Goal: Task Accomplishment & Management: Manage account settings

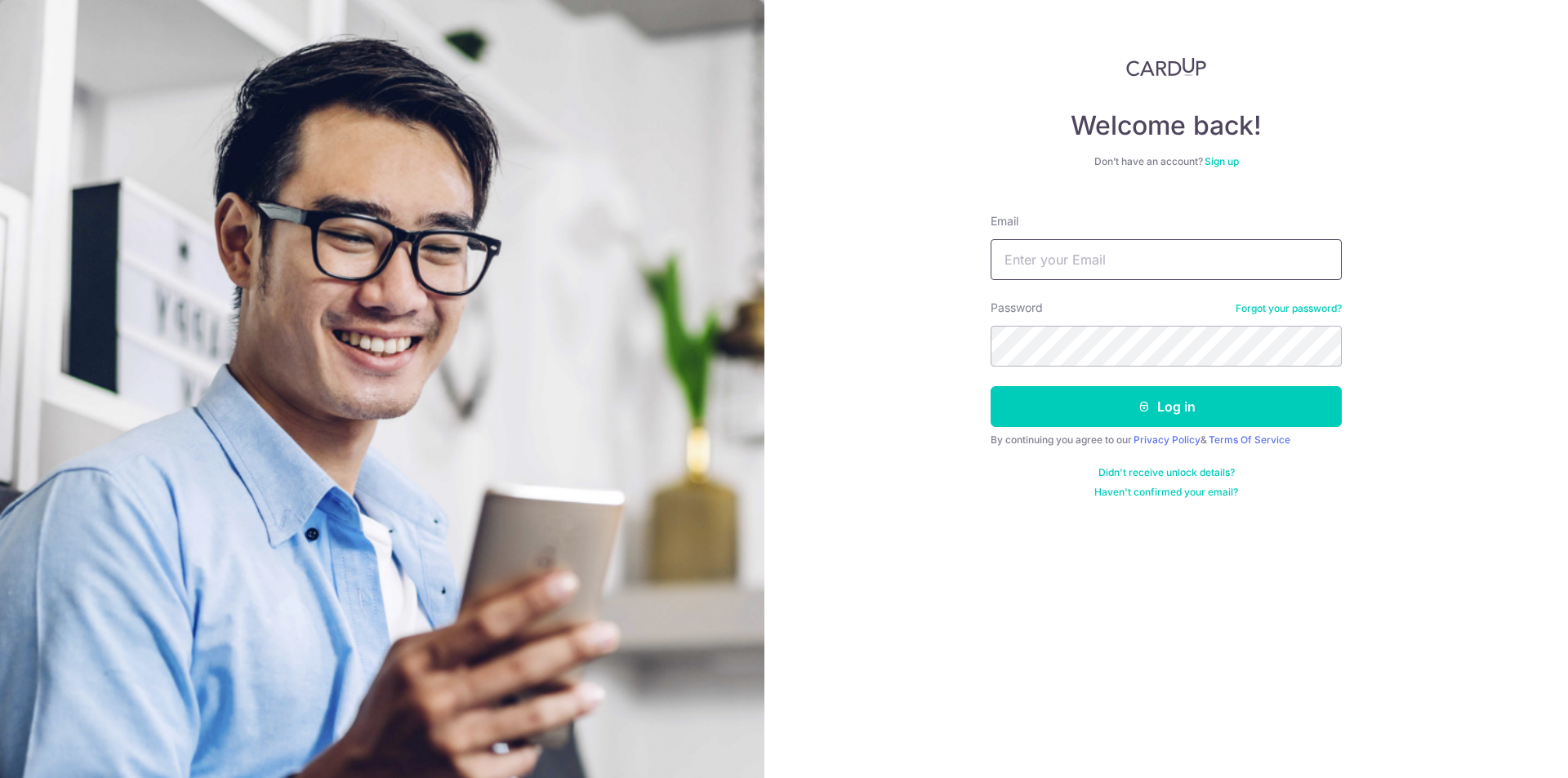
click at [1026, 278] on input "Email" at bounding box center [1166, 260] width 351 height 41
type input "yali_79@yahoo.com.sg"
click at [991, 386] on button "Log in" at bounding box center [1166, 407] width 351 height 41
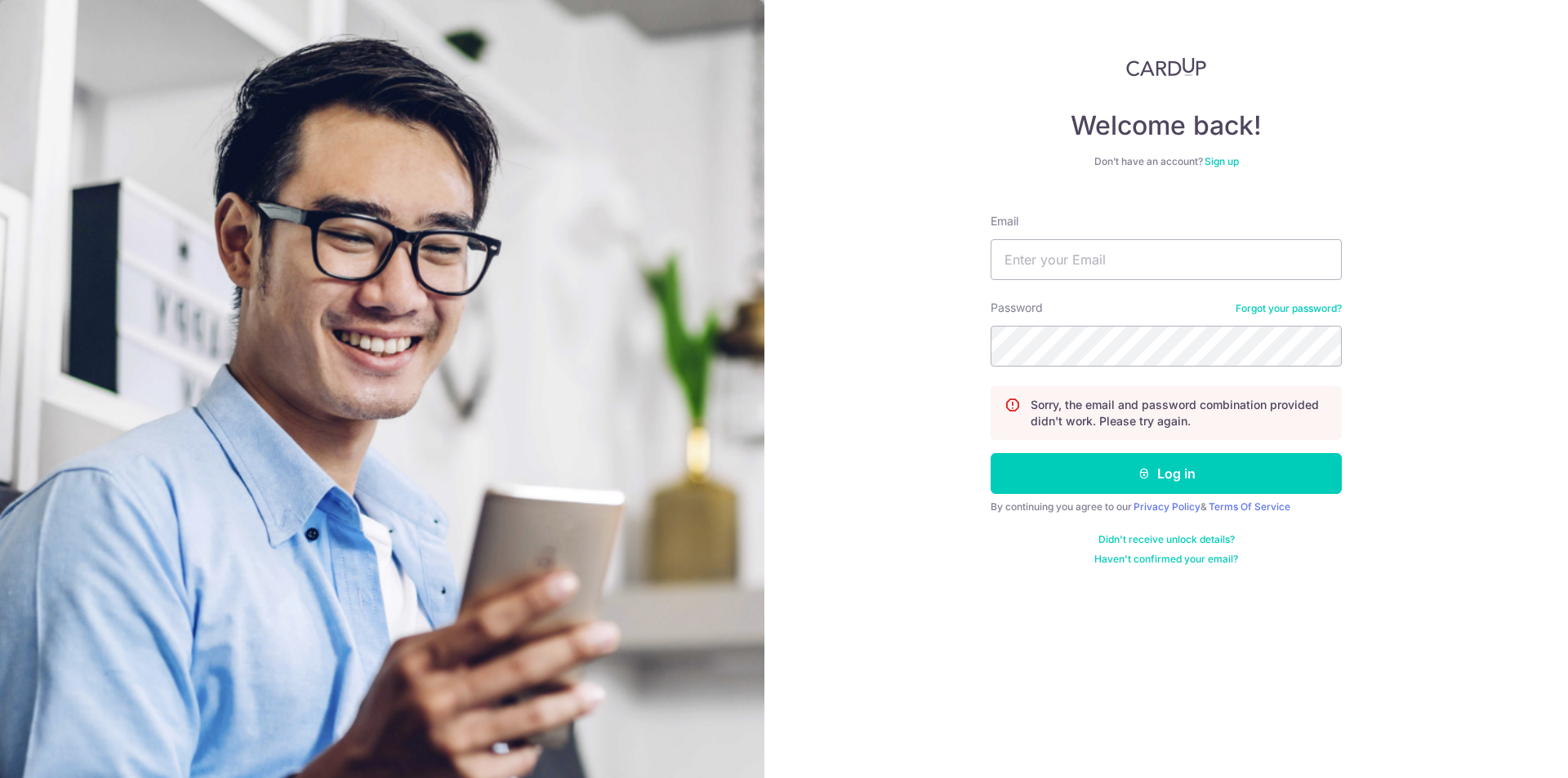
click at [1284, 309] on link "Forgot your password?" at bounding box center [1289, 309] width 106 height 13
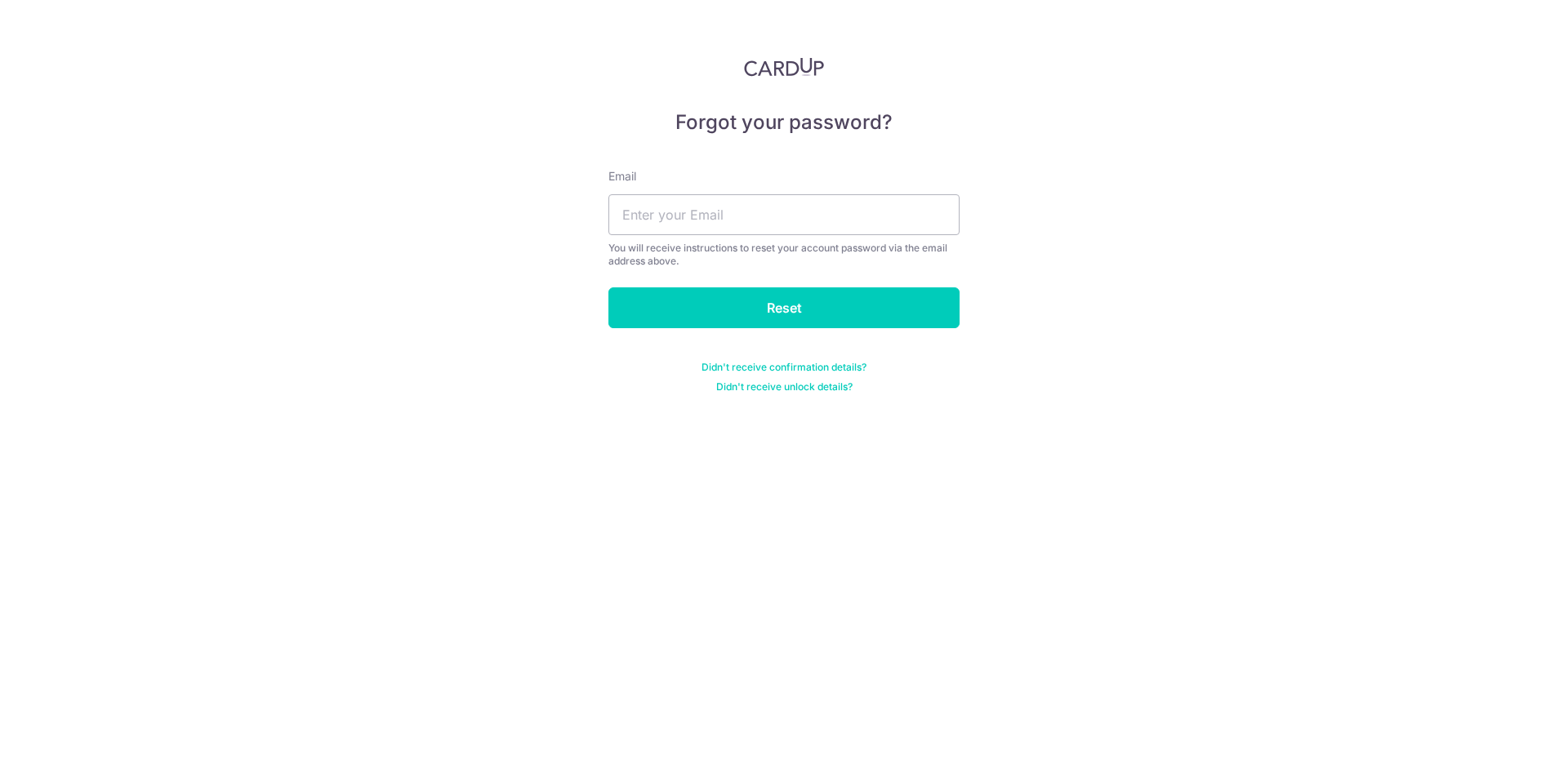
click at [800, 244] on div "You will receive instructions to reset your account password via the email addr…" at bounding box center [784, 255] width 351 height 26
click at [807, 216] on input "text" at bounding box center [784, 215] width 351 height 41
type input "yali_79@yahoo.com.sg"
click at [797, 296] on input "Reset" at bounding box center [784, 308] width 351 height 41
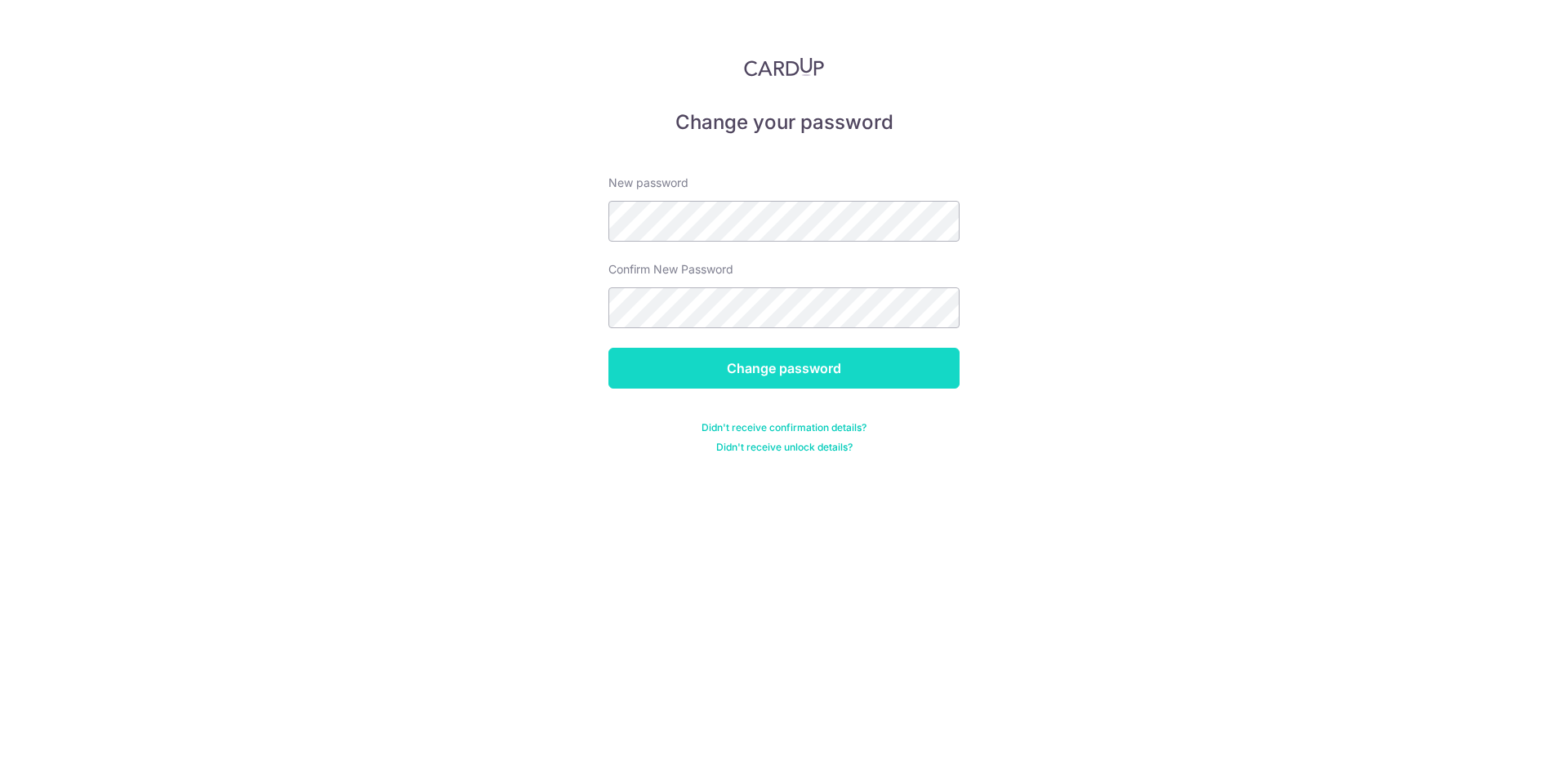
click at [752, 372] on input "Change password" at bounding box center [784, 368] width 351 height 41
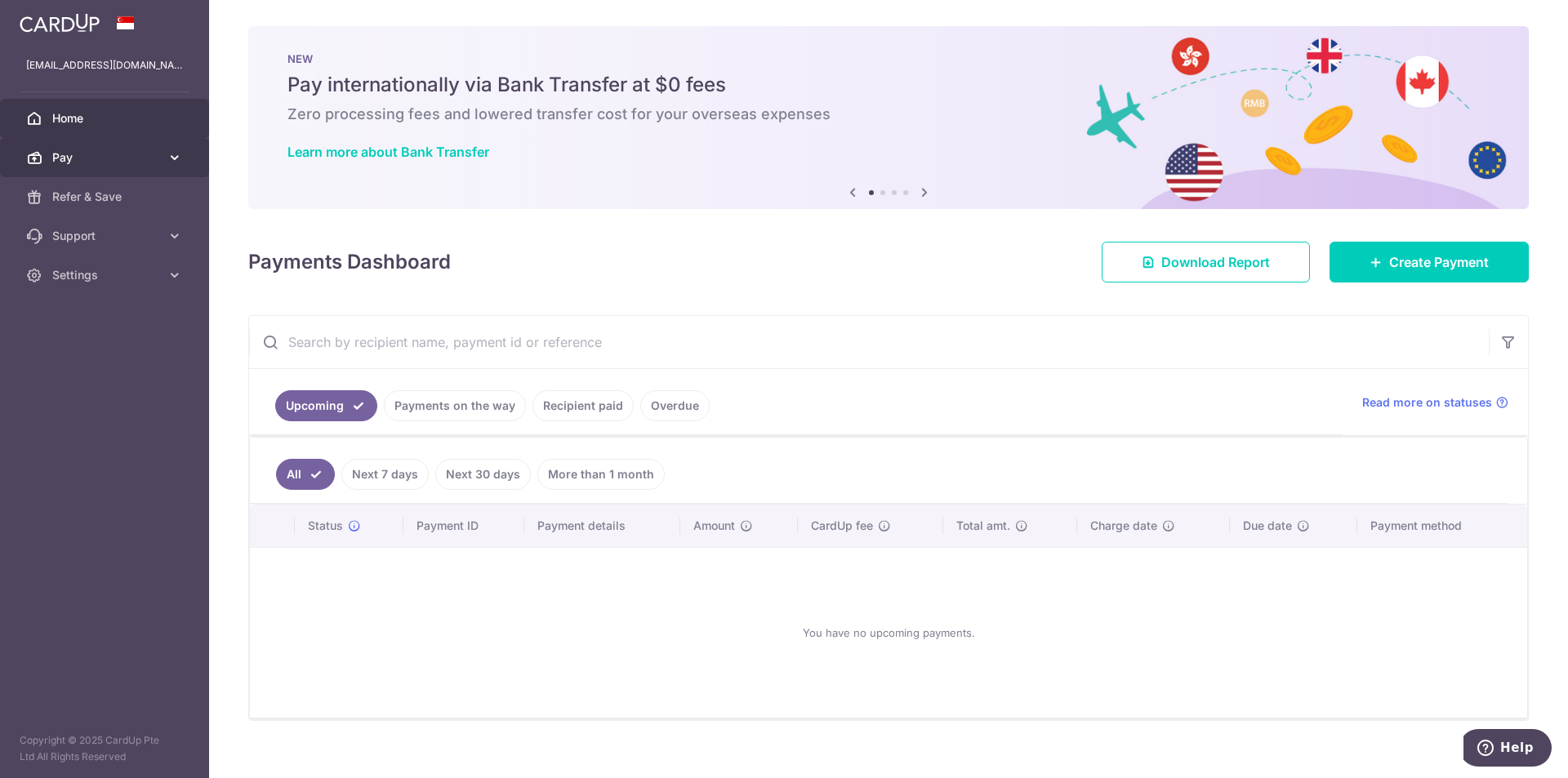
click at [76, 159] on span "Pay" at bounding box center [106, 158] width 108 height 16
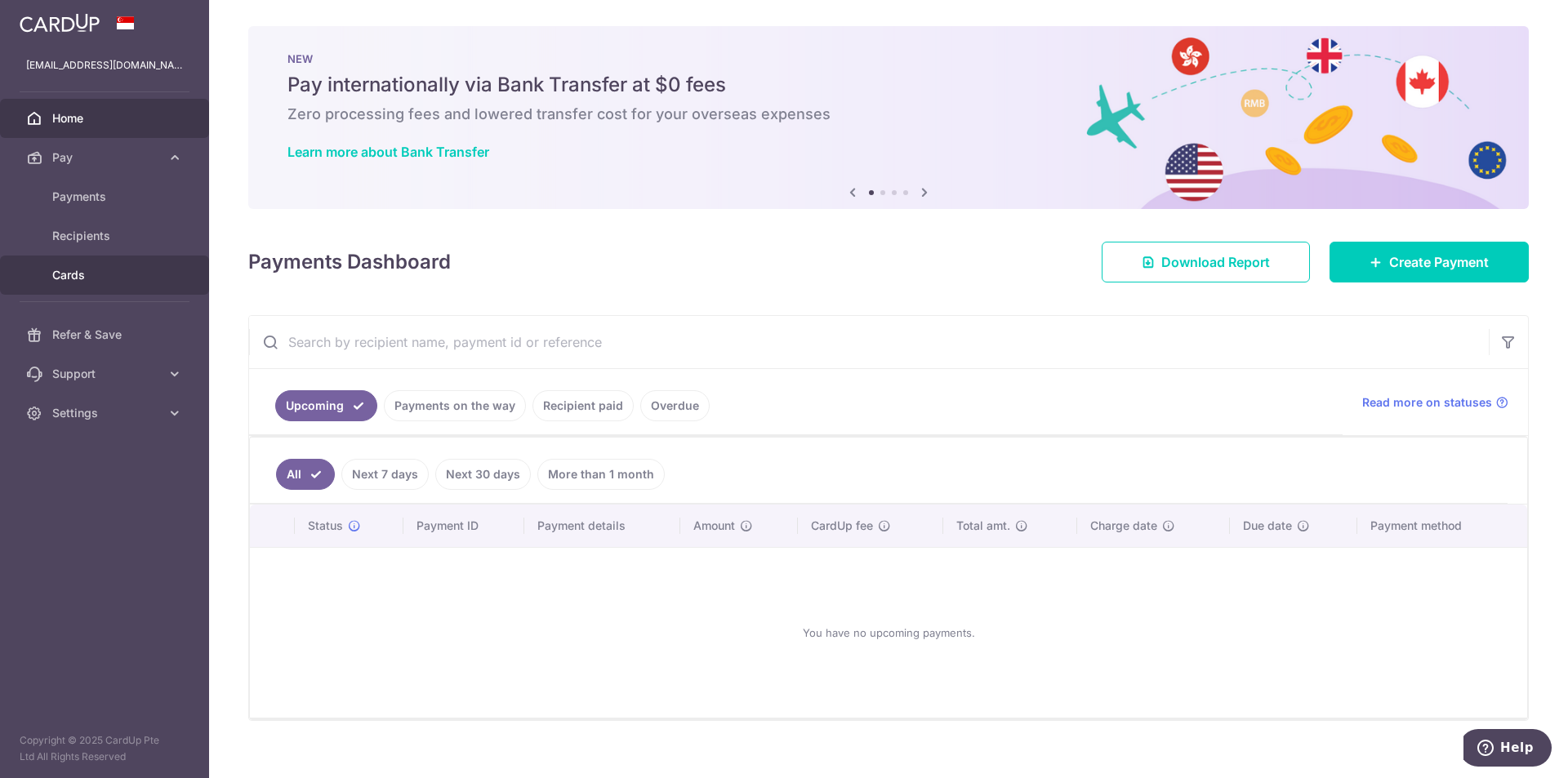
click at [90, 280] on span "Cards" at bounding box center [106, 275] width 108 height 16
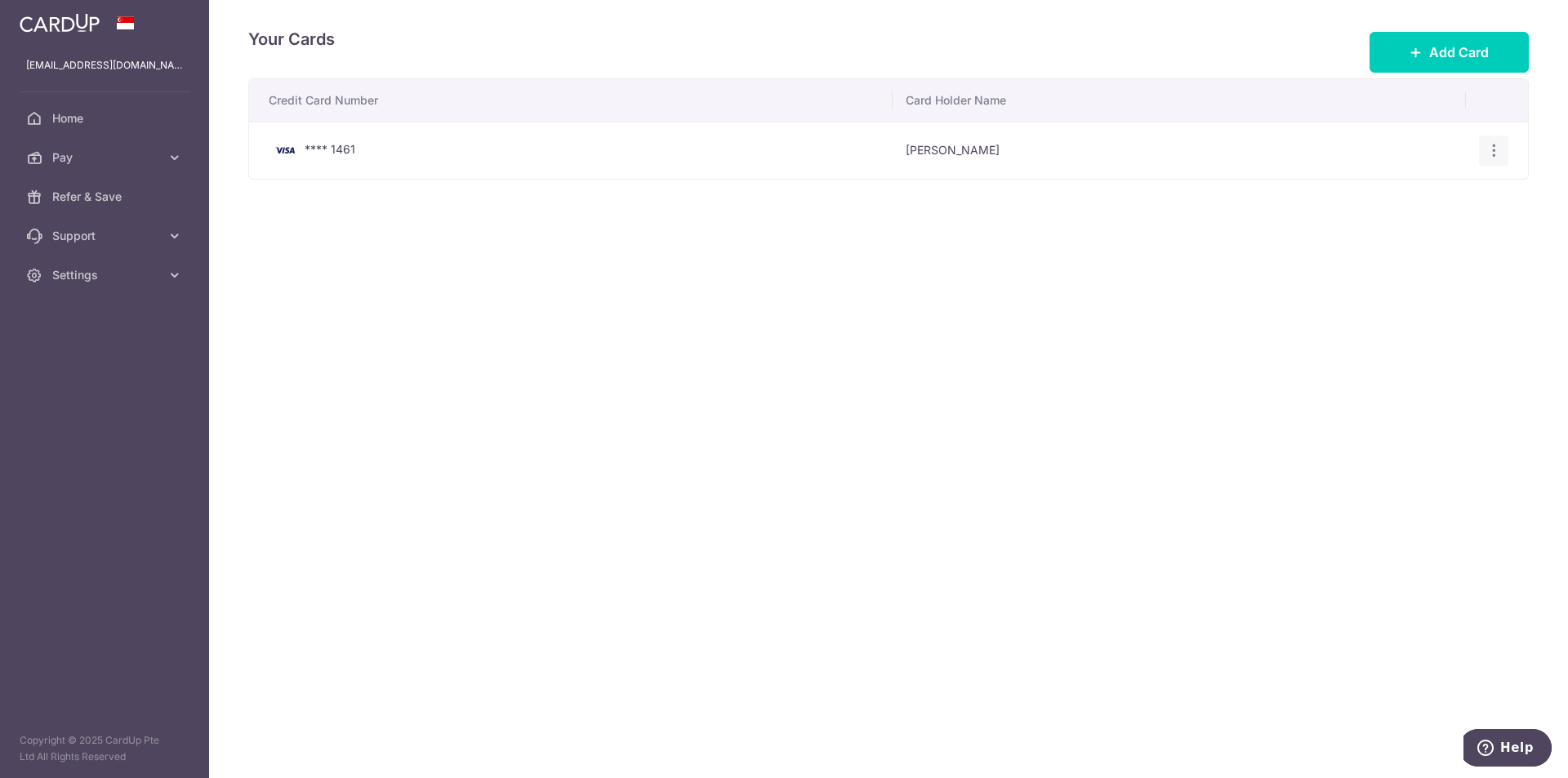
click at [1490, 155] on icon "button" at bounding box center [1494, 150] width 17 height 17
click at [1419, 233] on span "Delete" at bounding box center [1439, 235] width 111 height 20
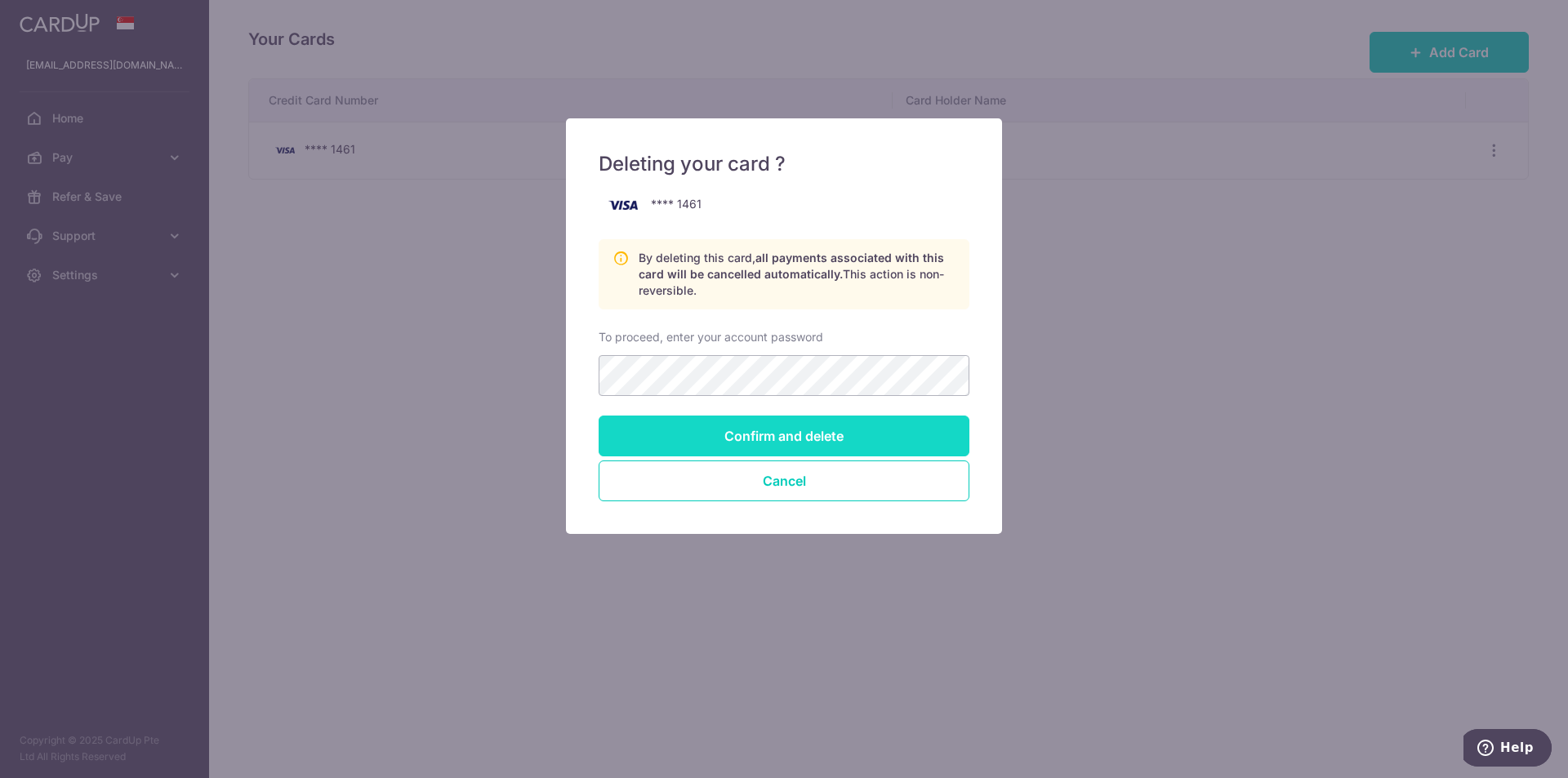
click at [801, 426] on input "Confirm and delete" at bounding box center [784, 436] width 371 height 41
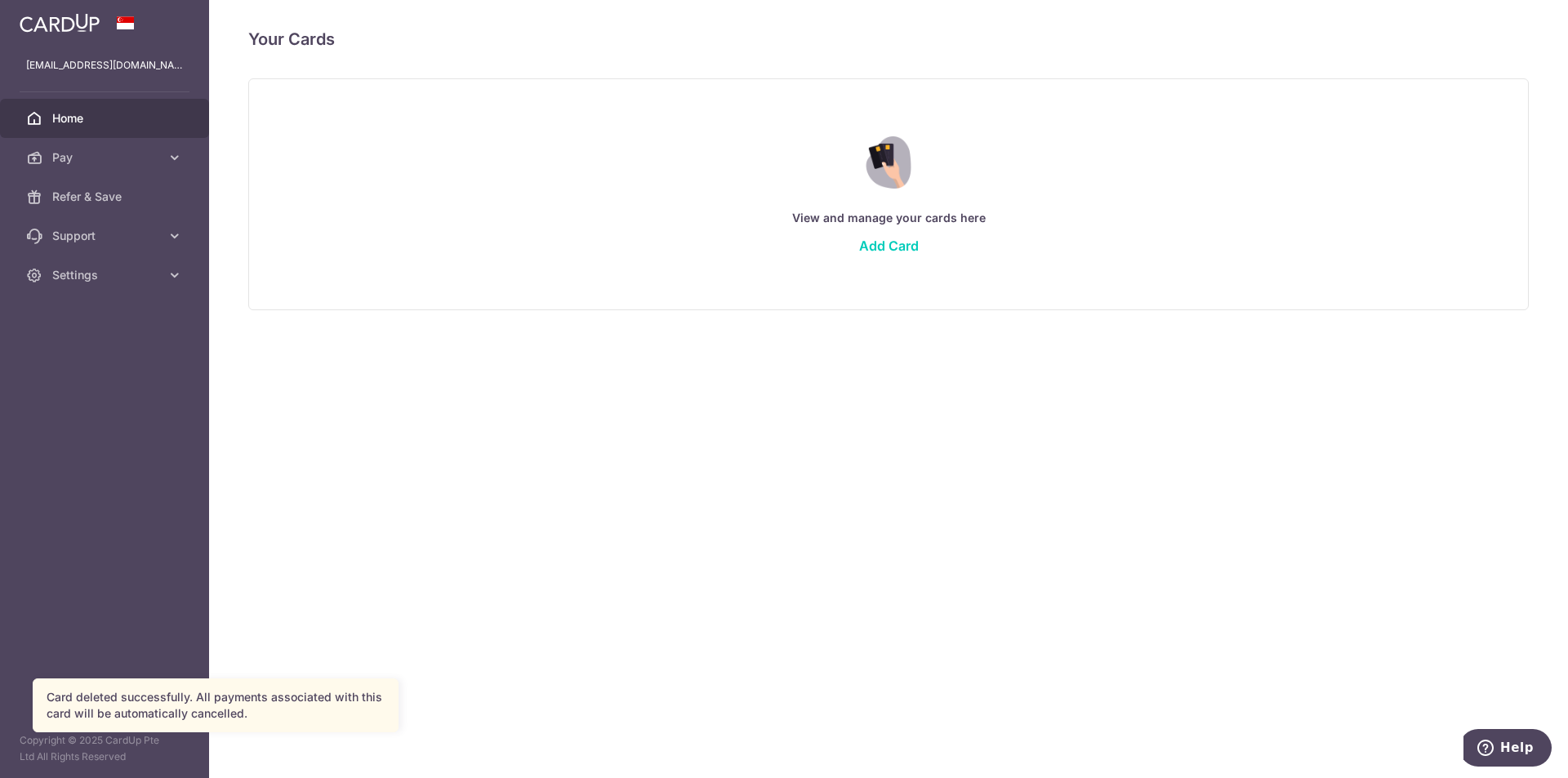
click at [75, 119] on span "Home" at bounding box center [106, 118] width 108 height 16
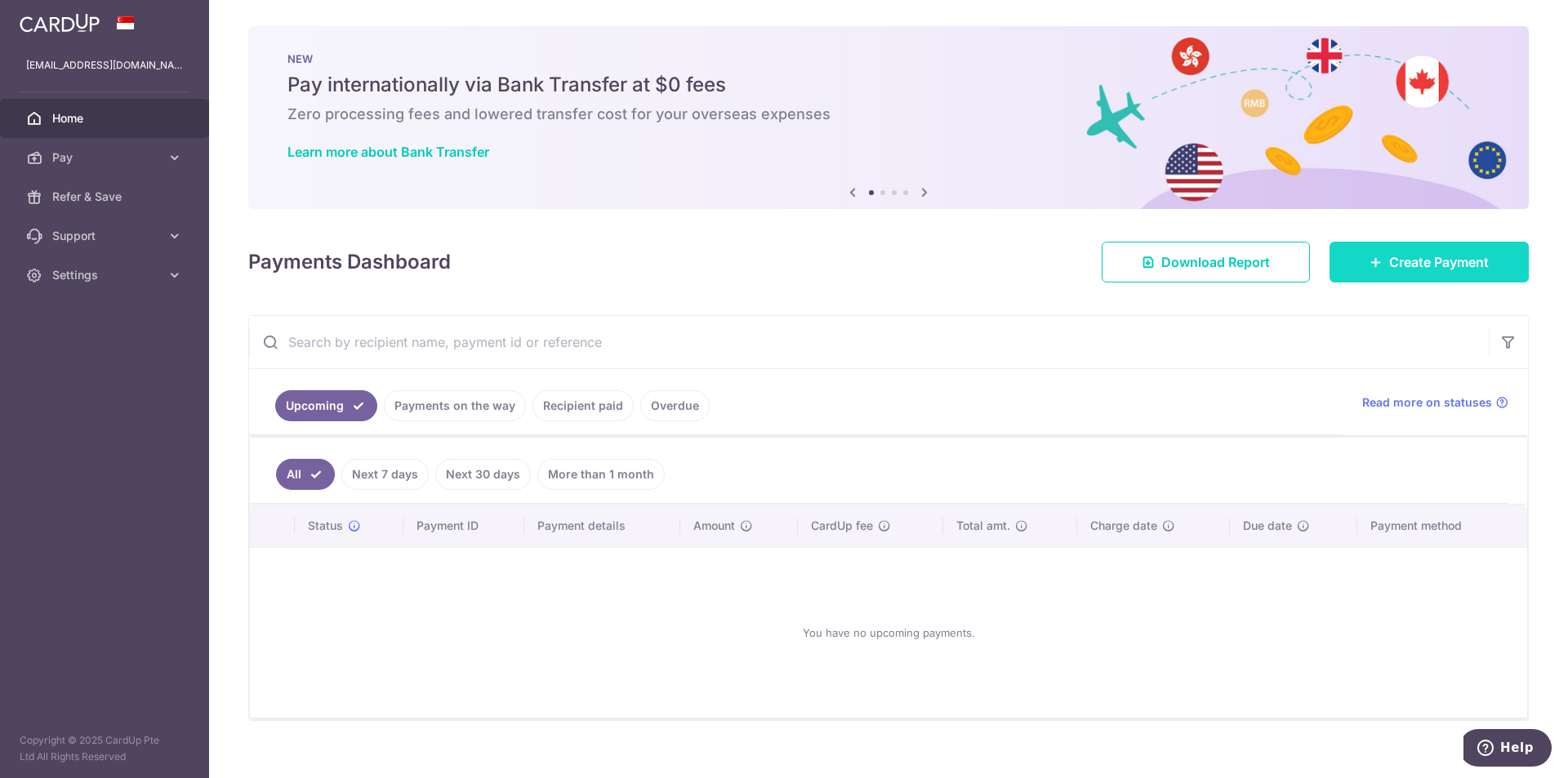
click at [1410, 269] on span "Create Payment" at bounding box center [1439, 262] width 100 height 20
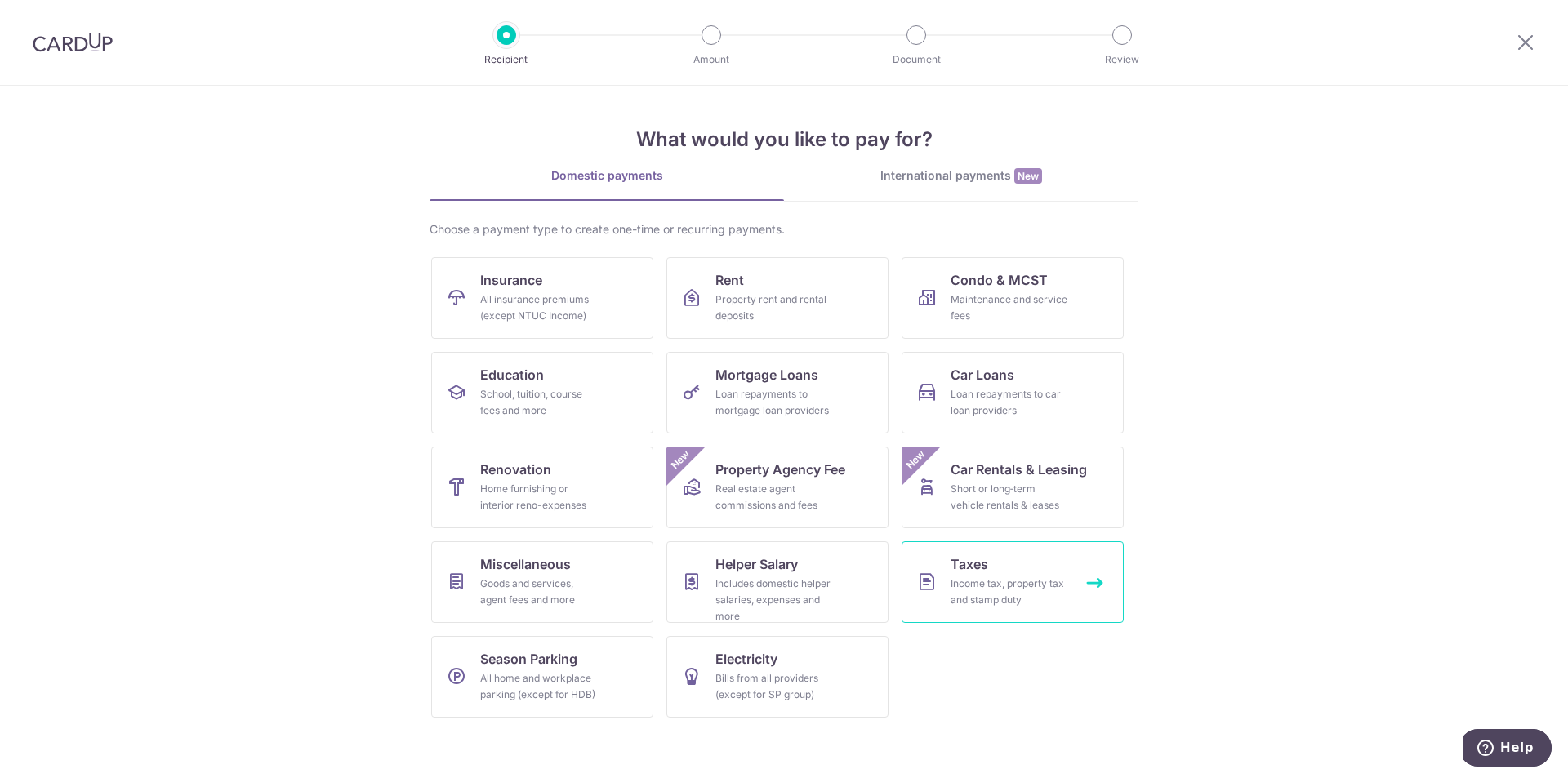
click at [991, 590] on div "Income tax, property tax and stamp duty" at bounding box center [1009, 592] width 118 height 33
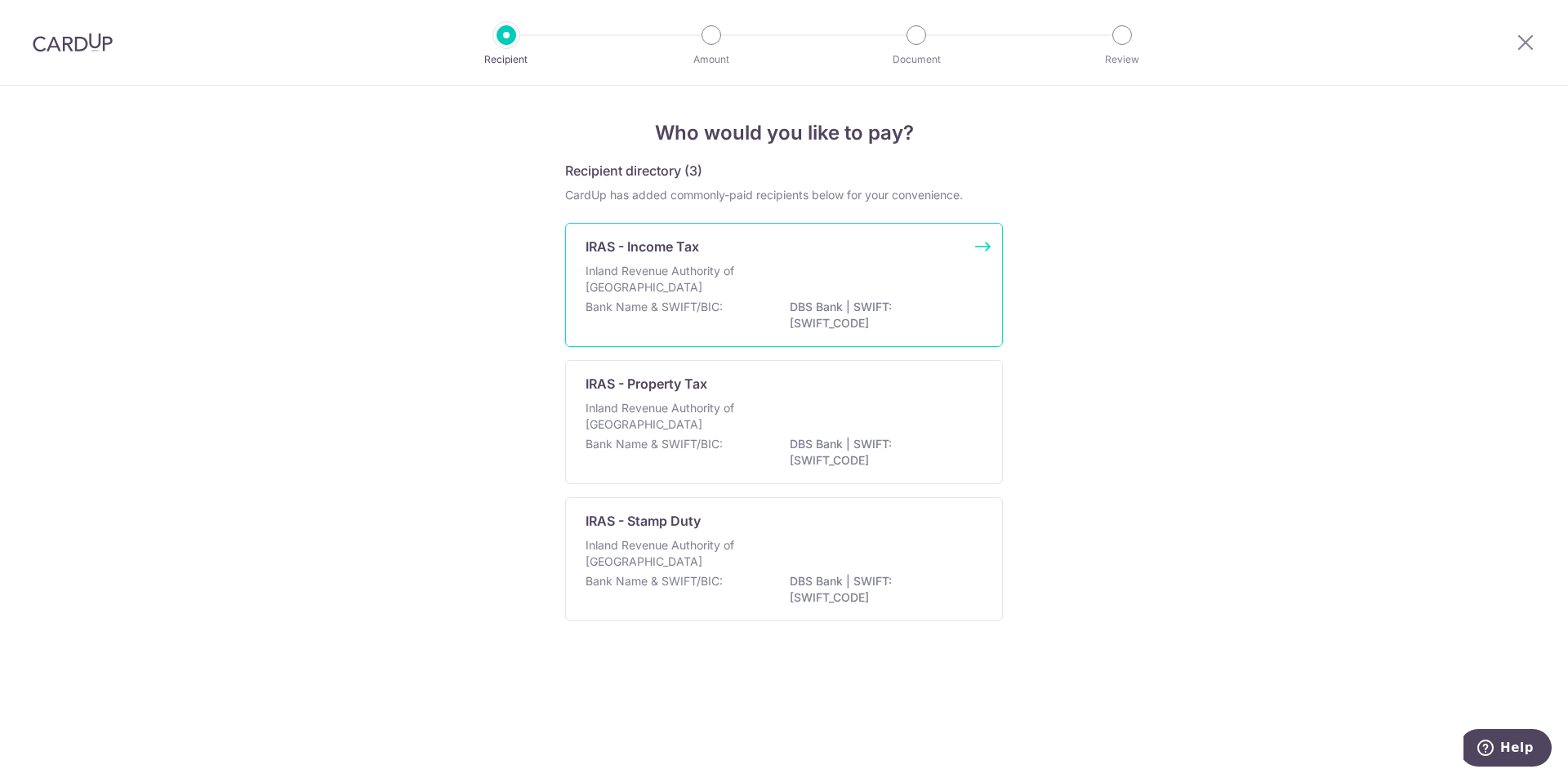
click at [777, 289] on div "Inland Revenue Authority of Singapore" at bounding box center [784, 281] width 397 height 36
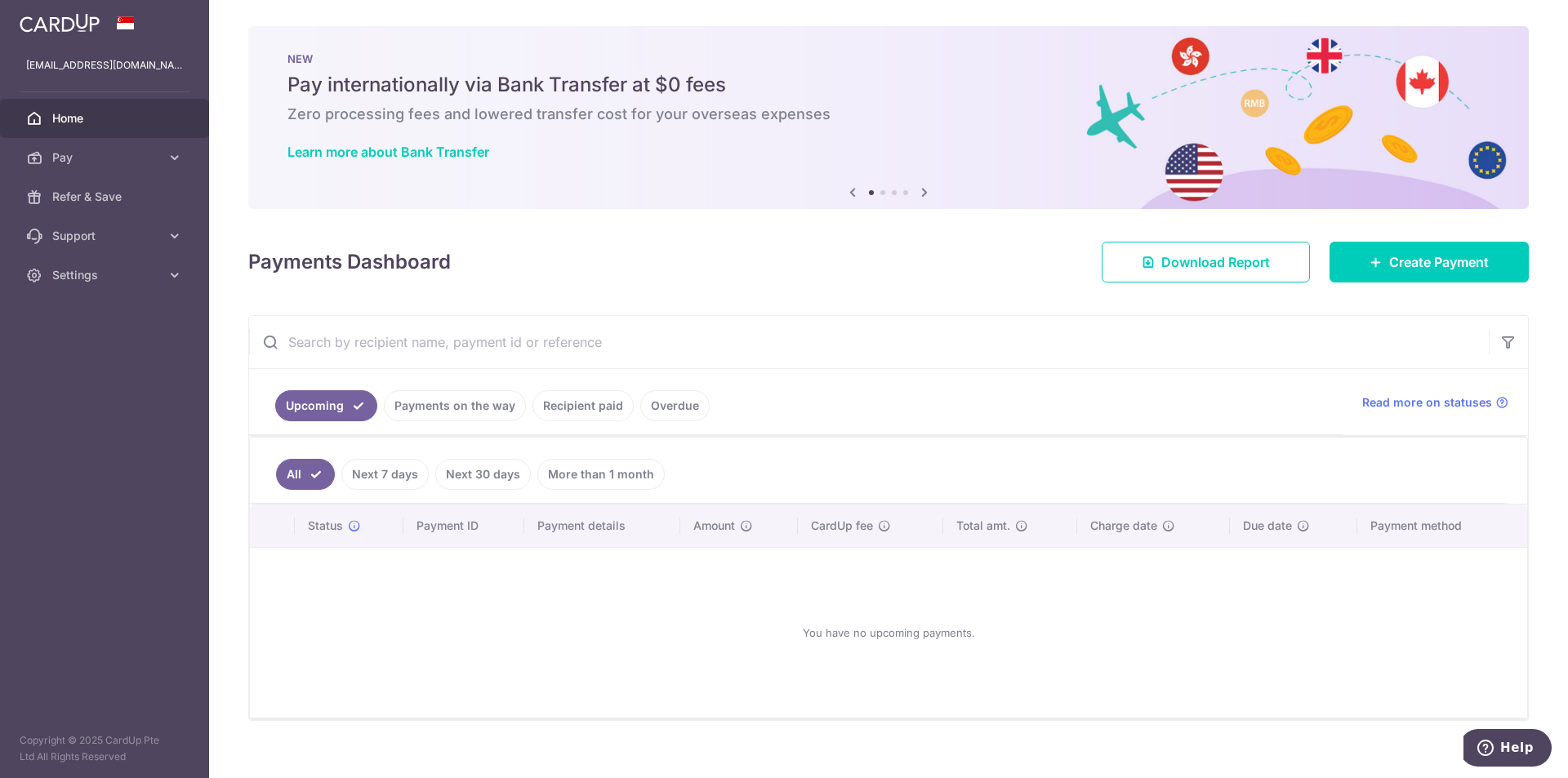
click at [920, 195] on icon at bounding box center [924, 192] width 20 height 20
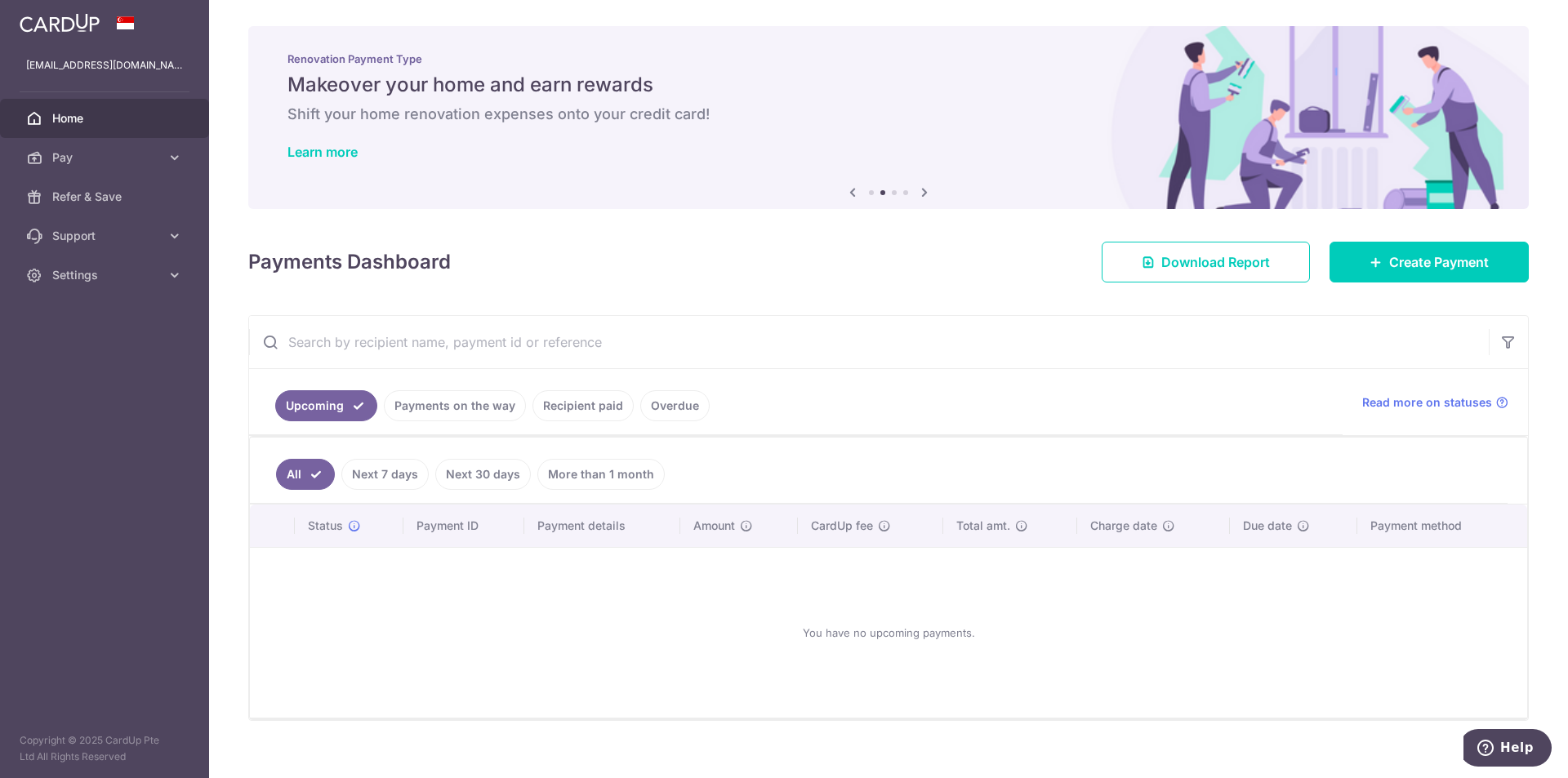
click at [920, 195] on icon at bounding box center [924, 192] width 20 height 20
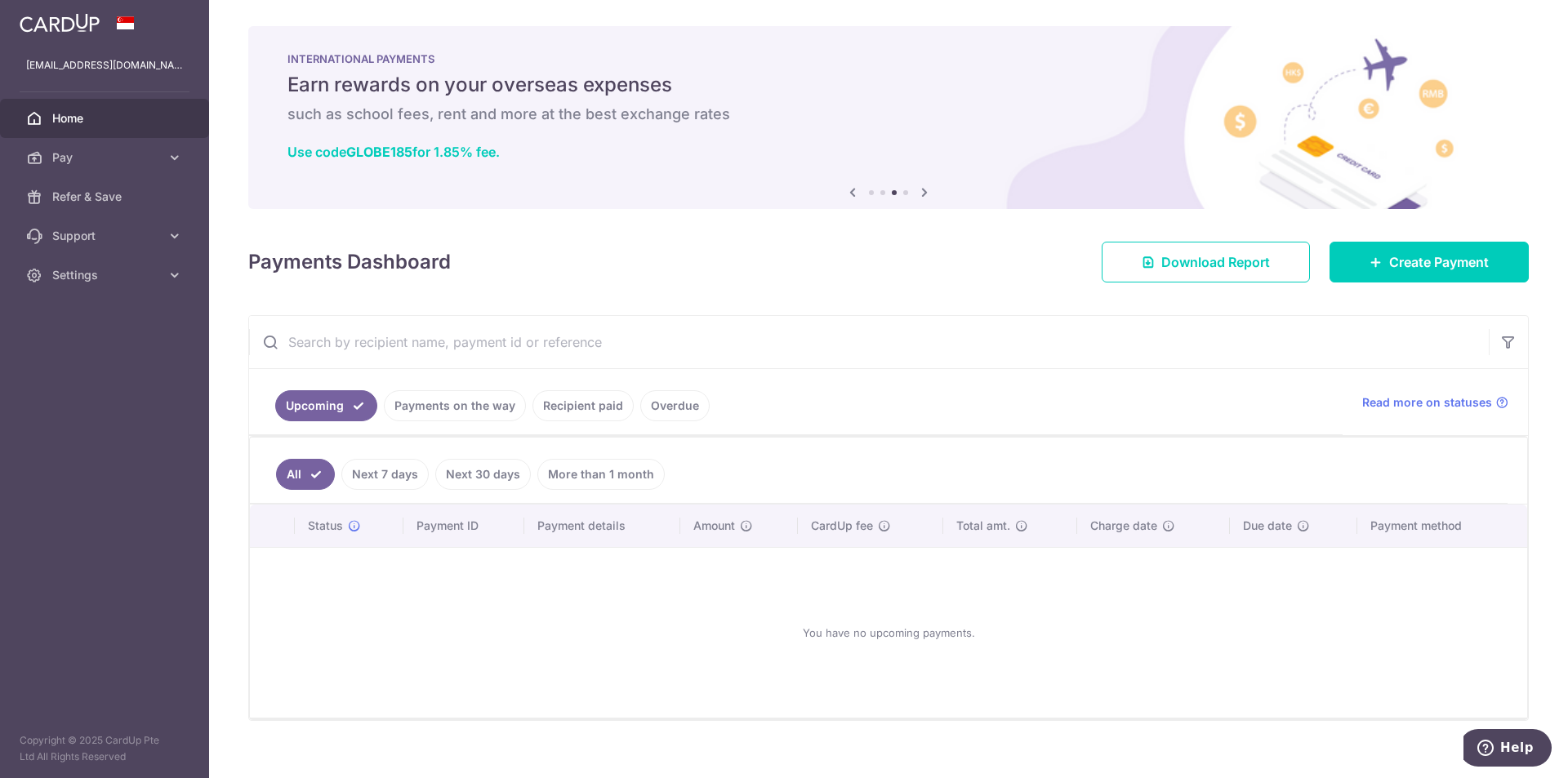
click at [920, 195] on icon at bounding box center [924, 192] width 20 height 20
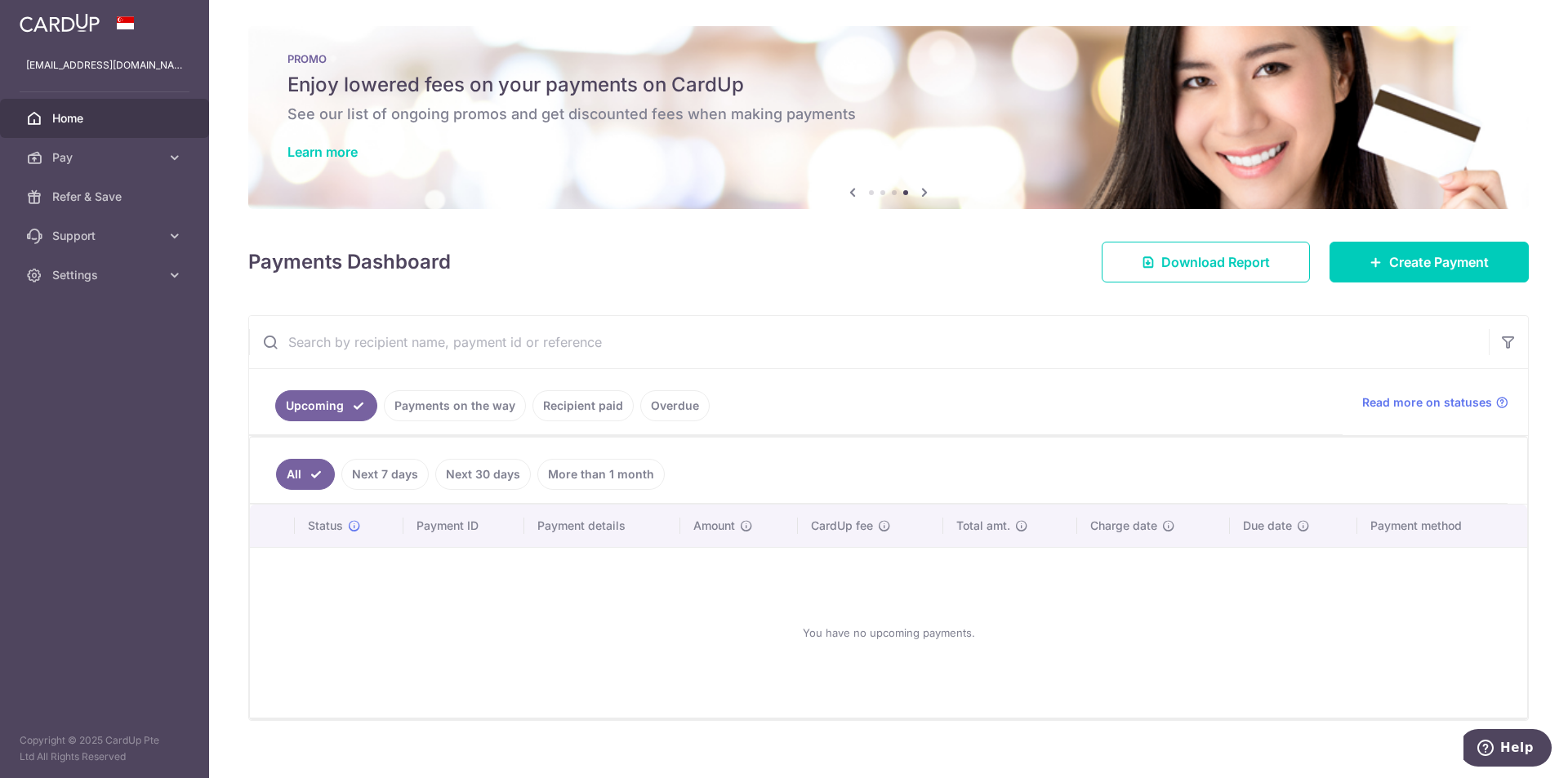
click at [921, 194] on icon at bounding box center [924, 192] width 20 height 20
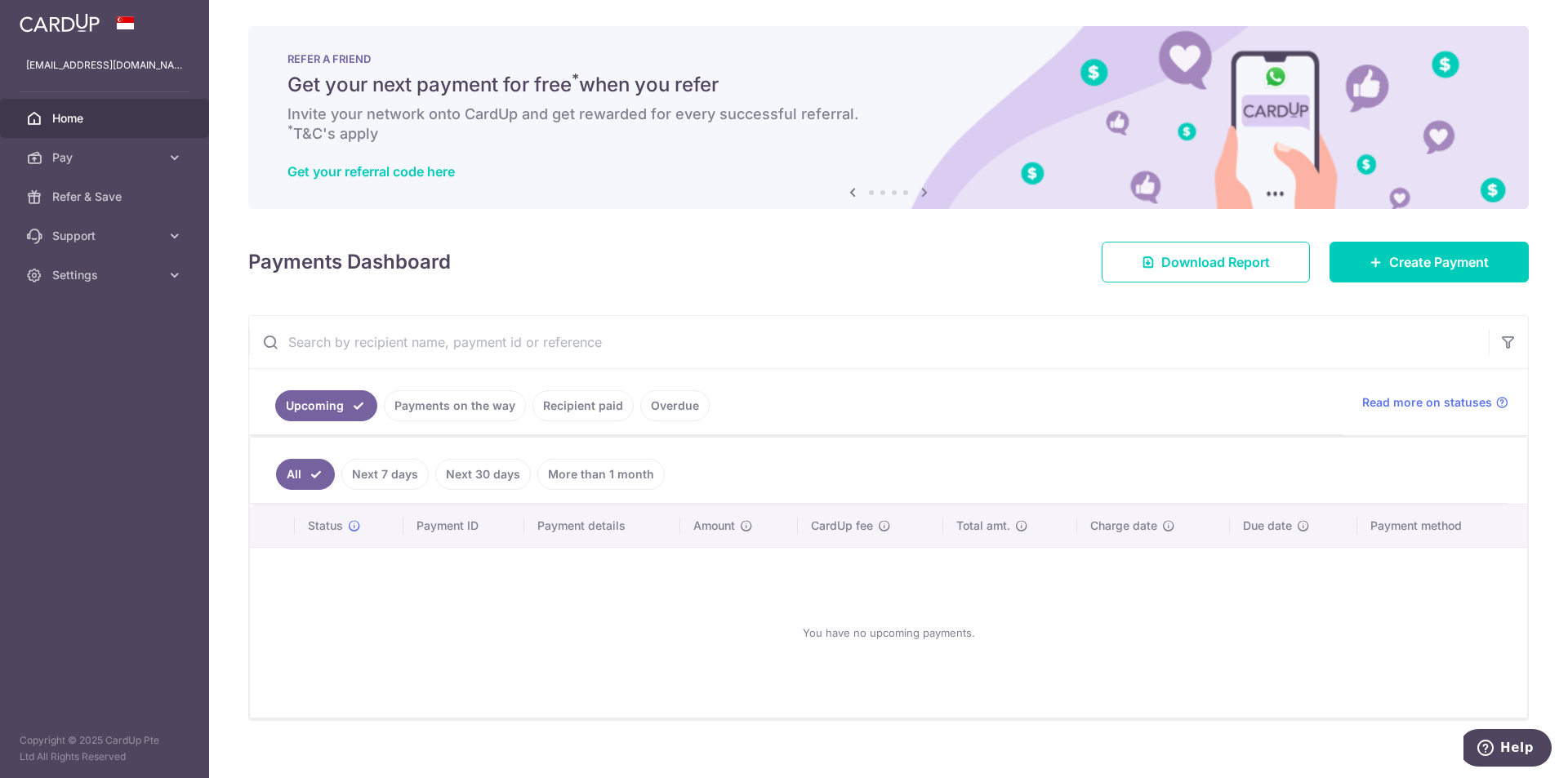
click at [848, 193] on icon at bounding box center [853, 192] width 20 height 20
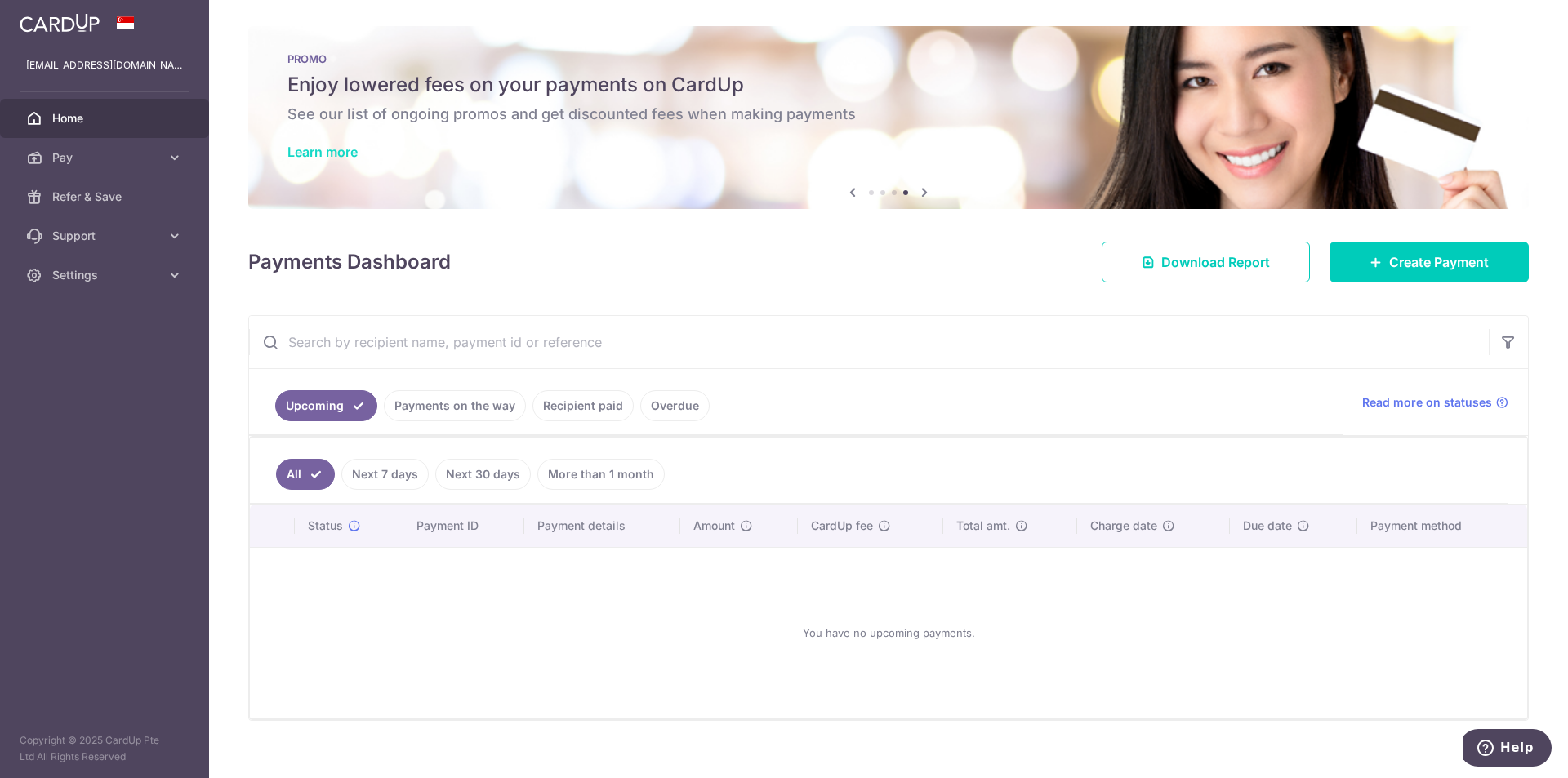
click at [312, 152] on link "Learn more" at bounding box center [323, 152] width 70 height 16
click at [79, 273] on span "Settings" at bounding box center [106, 275] width 108 height 16
click at [70, 356] on span "Logout" at bounding box center [106, 353] width 108 height 16
